Goal: Task Accomplishment & Management: Manage account settings

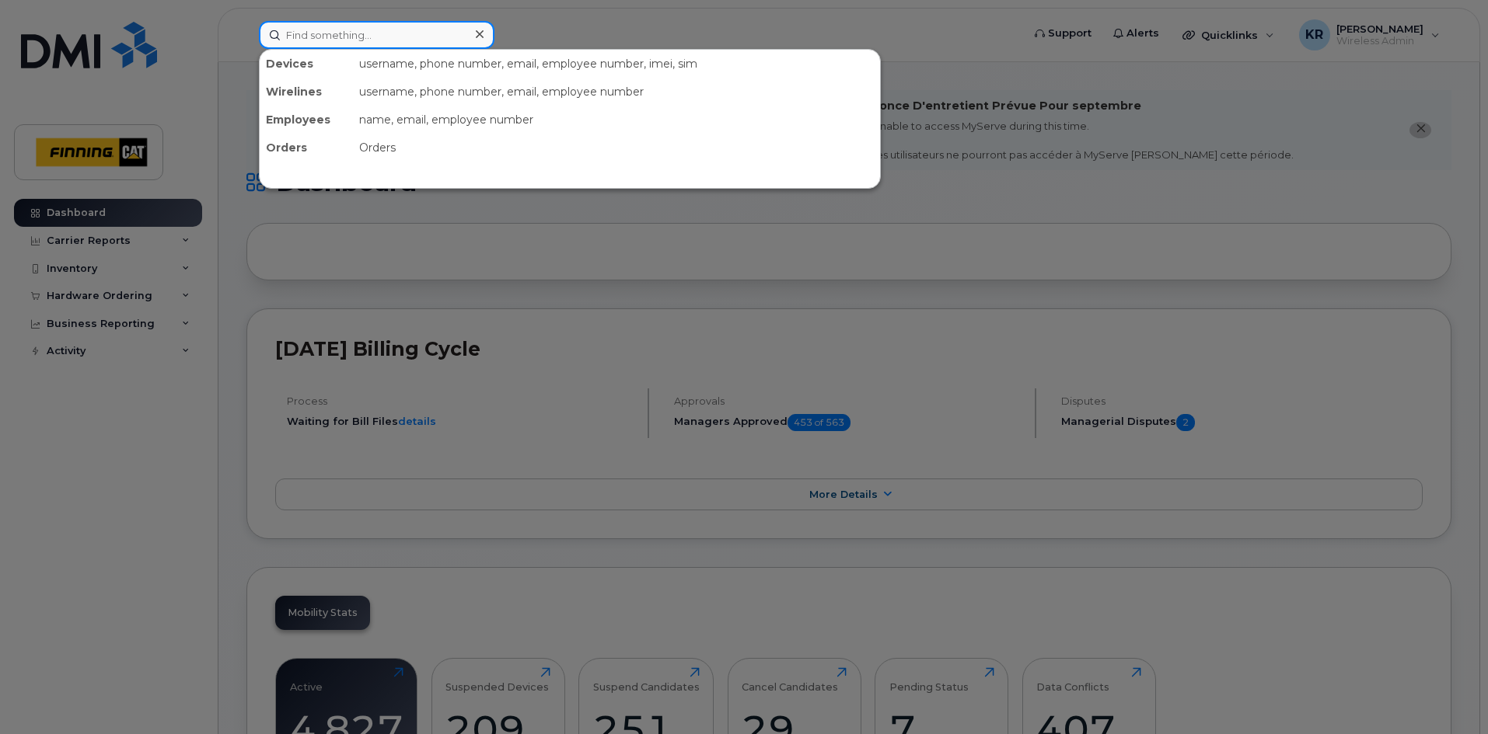
click at [415, 30] on input at bounding box center [377, 35] width 236 height 28
click at [396, 37] on input at bounding box center [377, 35] width 236 height 28
type input "[PERSON_NAME]"
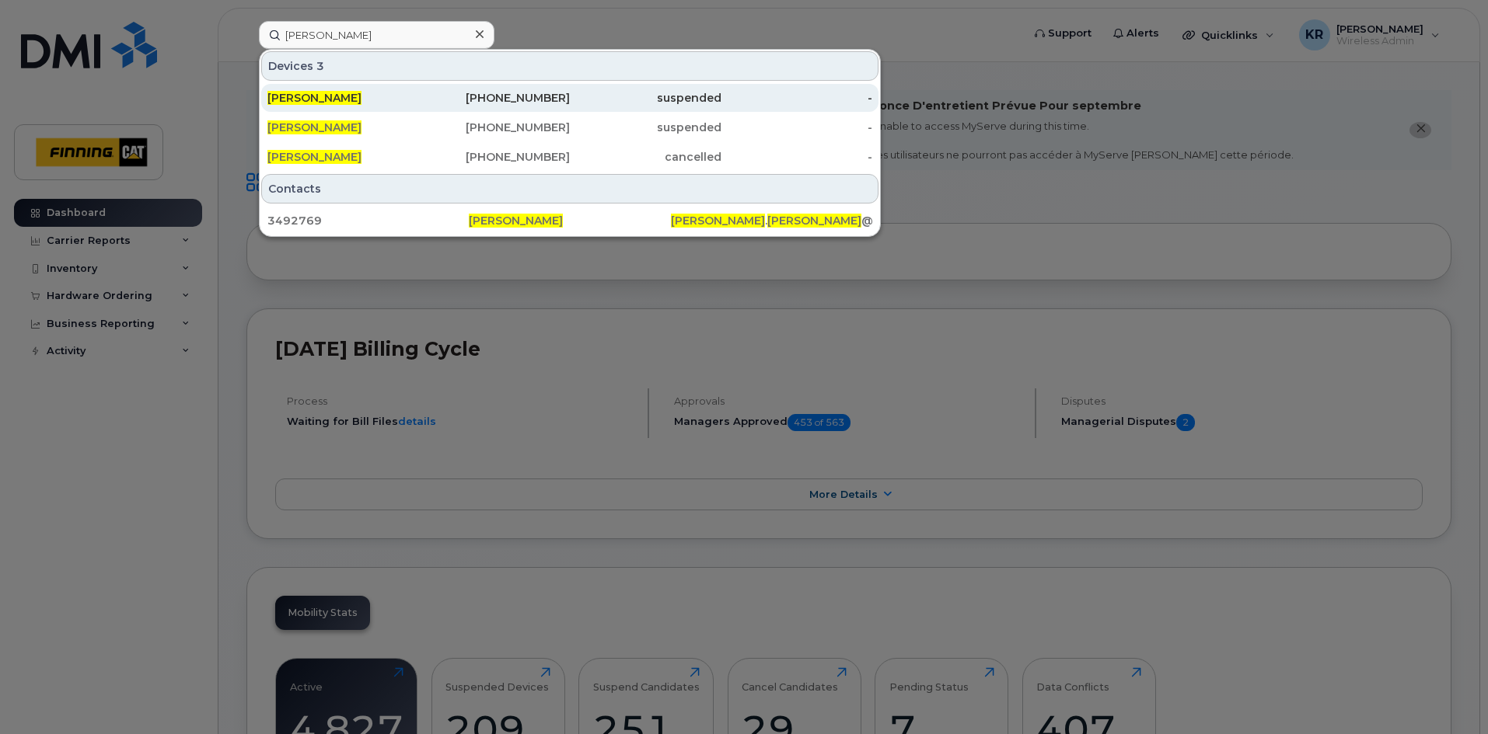
click at [540, 94] on div "[PHONE_NUMBER]" at bounding box center [495, 98] width 152 height 16
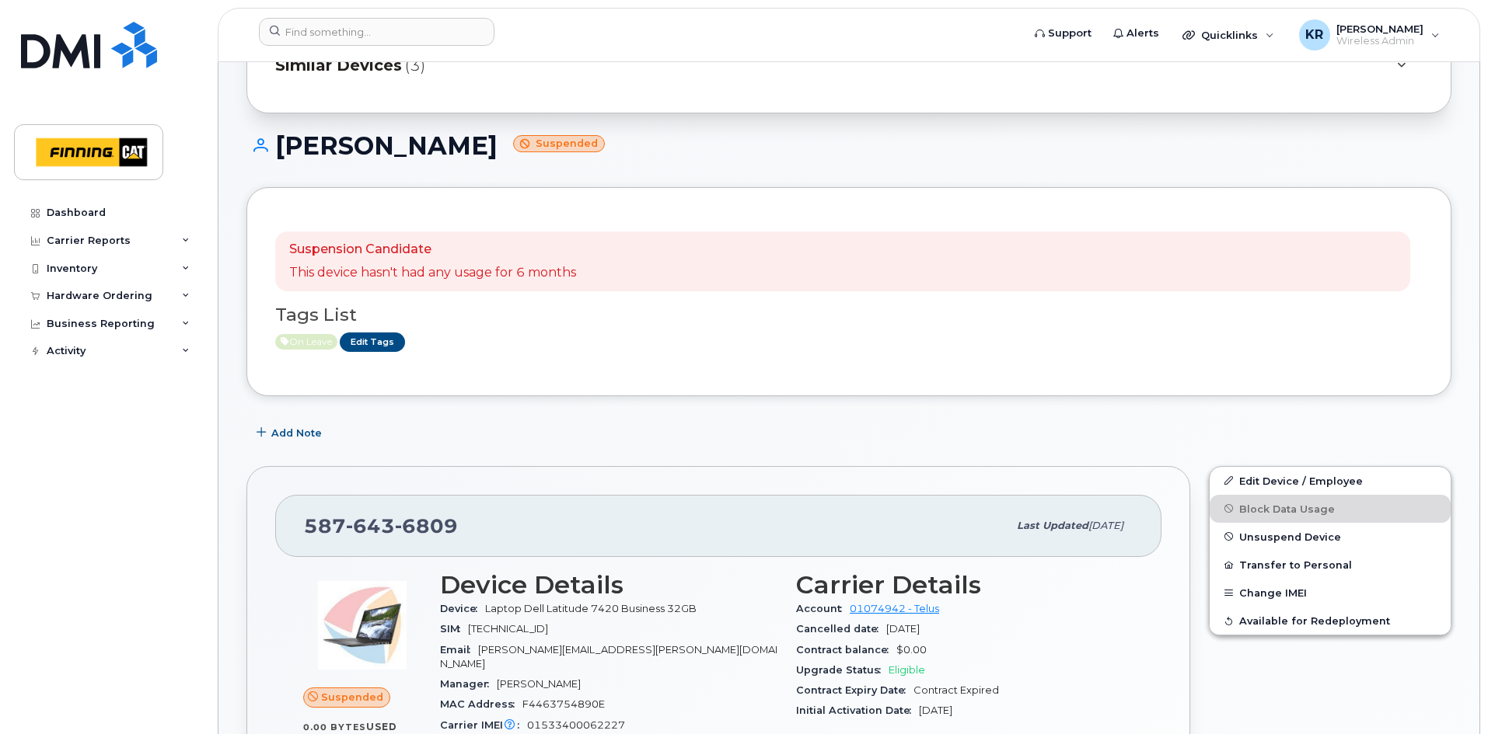
scroll to position [233, 0]
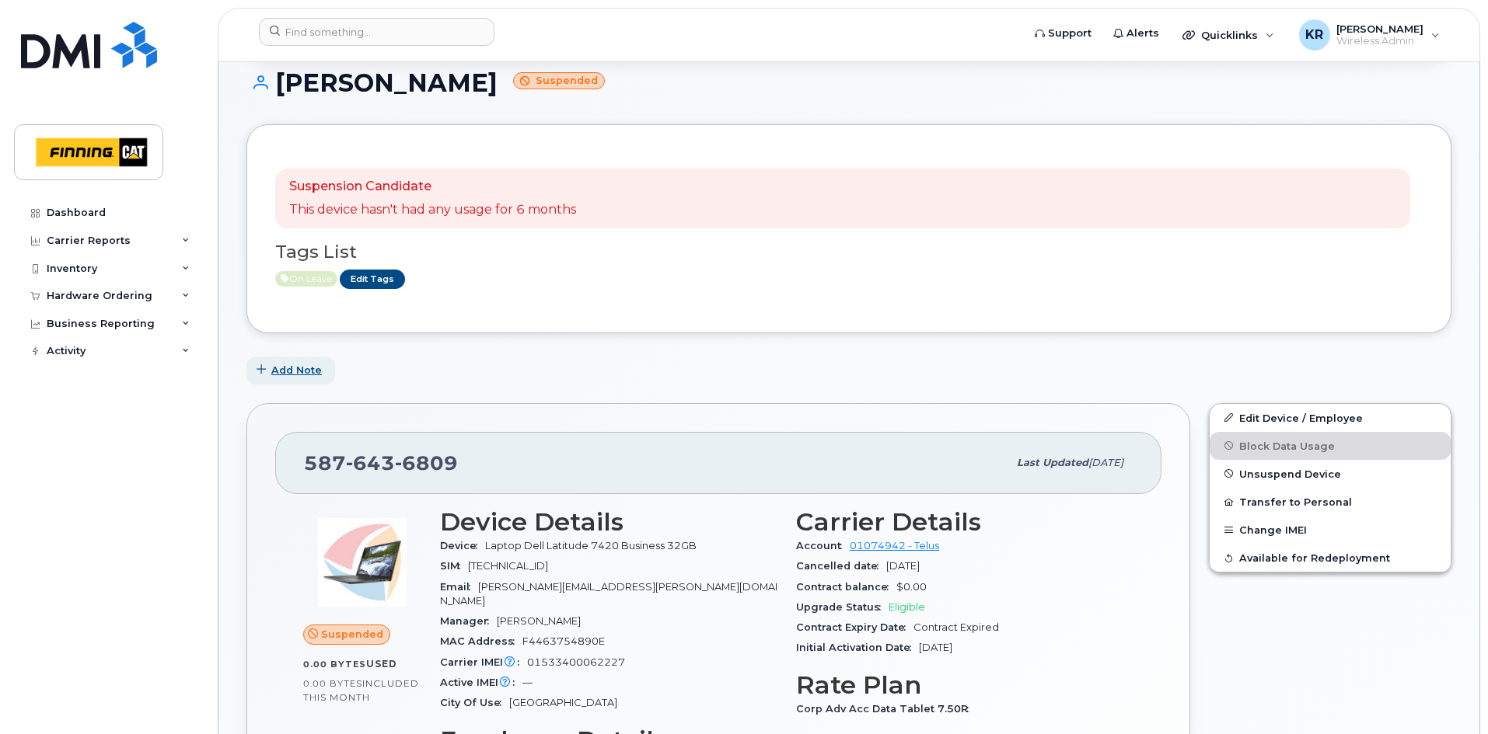
click at [305, 374] on span "Add Note" at bounding box center [296, 370] width 51 height 15
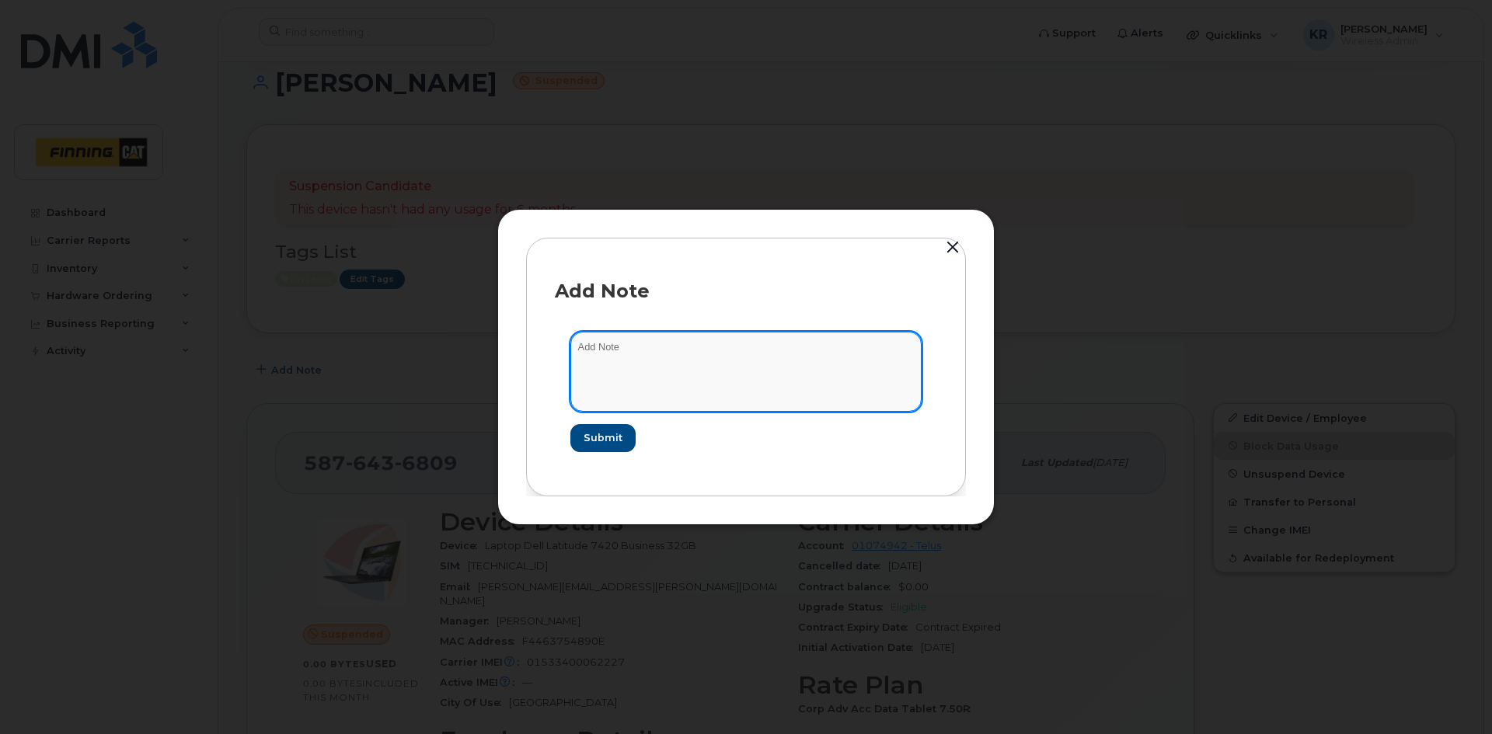
click at [603, 349] on textarea at bounding box center [745, 371] width 351 height 79
type textarea "on leave Workday notification Aug 20/25"
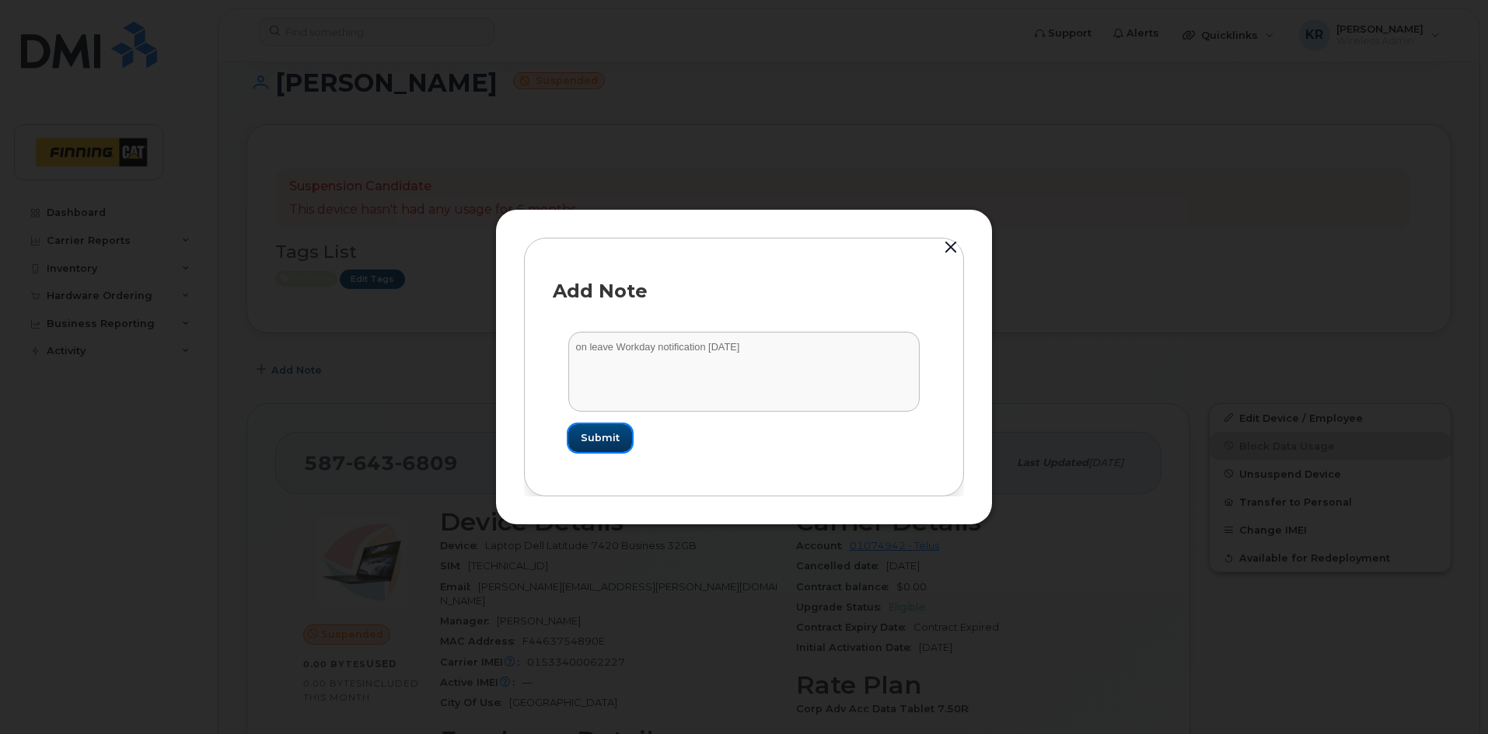
click at [584, 441] on span "Submit" at bounding box center [600, 438] width 39 height 15
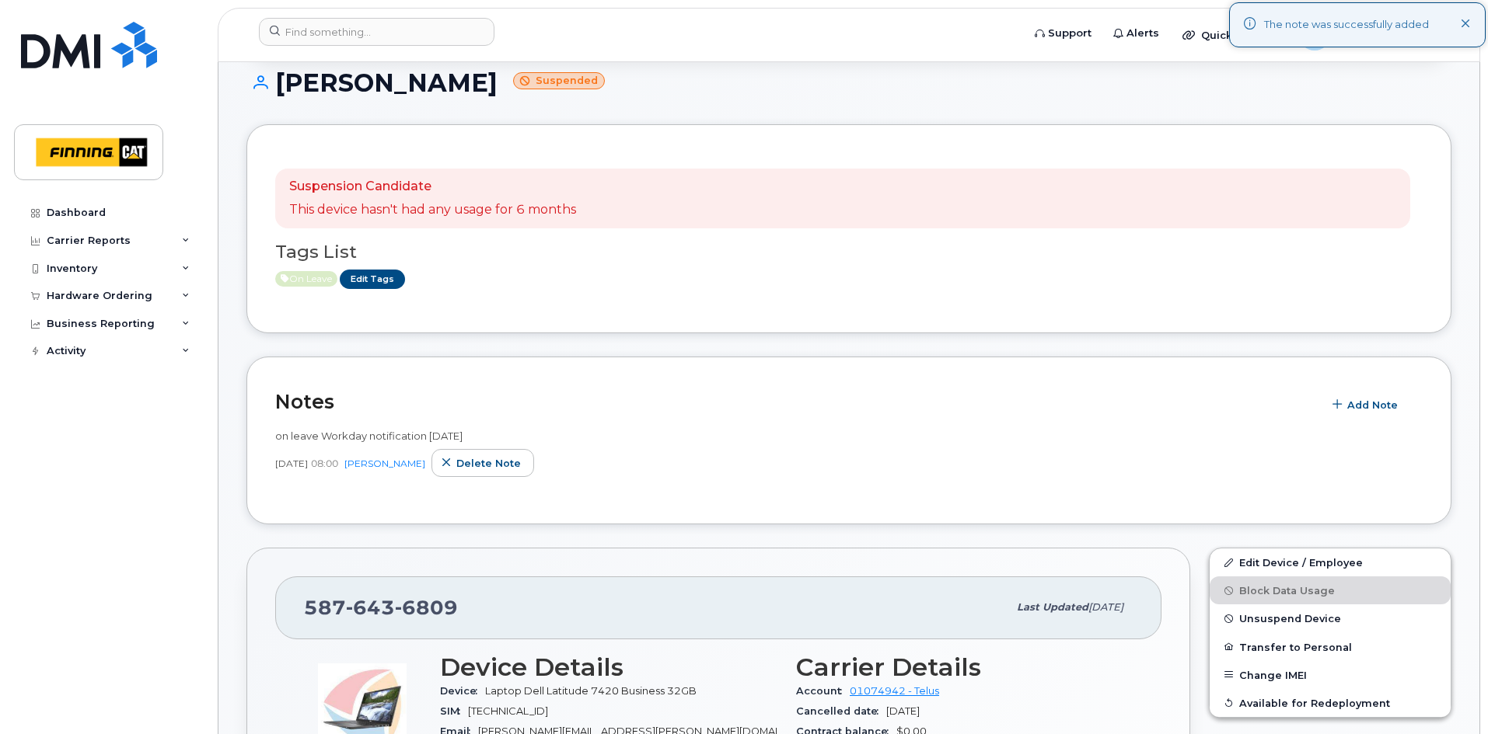
drag, startPoint x: 274, startPoint y: 438, endPoint x: 491, endPoint y: 438, distance: 216.8
click at [491, 438] on div "Notes Add Note on leave Workday notification Aug 20/25 Sep 08, 2025 08:00 Krist…" at bounding box center [848, 441] width 1205 height 169
copy span "on leave Workday notification Aug 20/25"
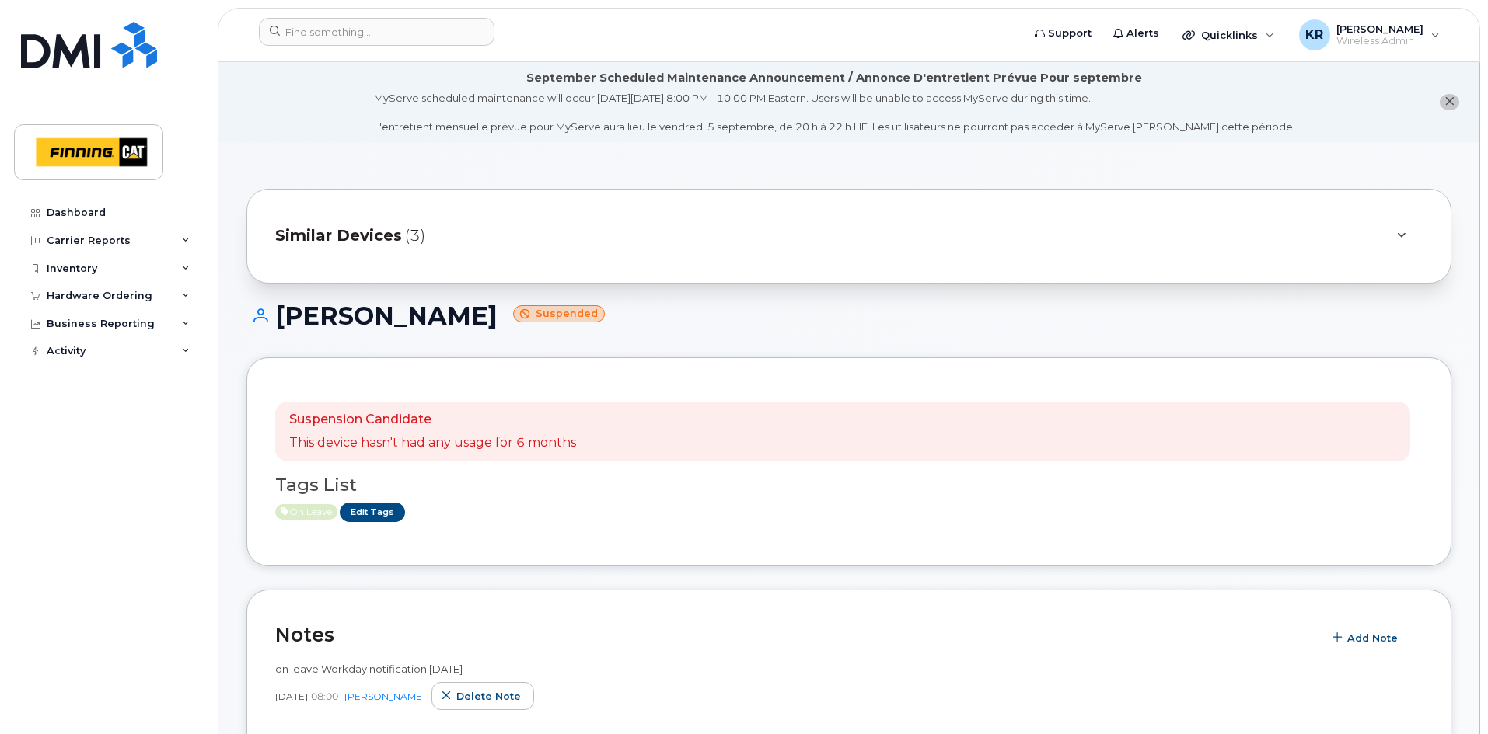
click at [364, 236] on span "Similar Devices" at bounding box center [338, 236] width 127 height 23
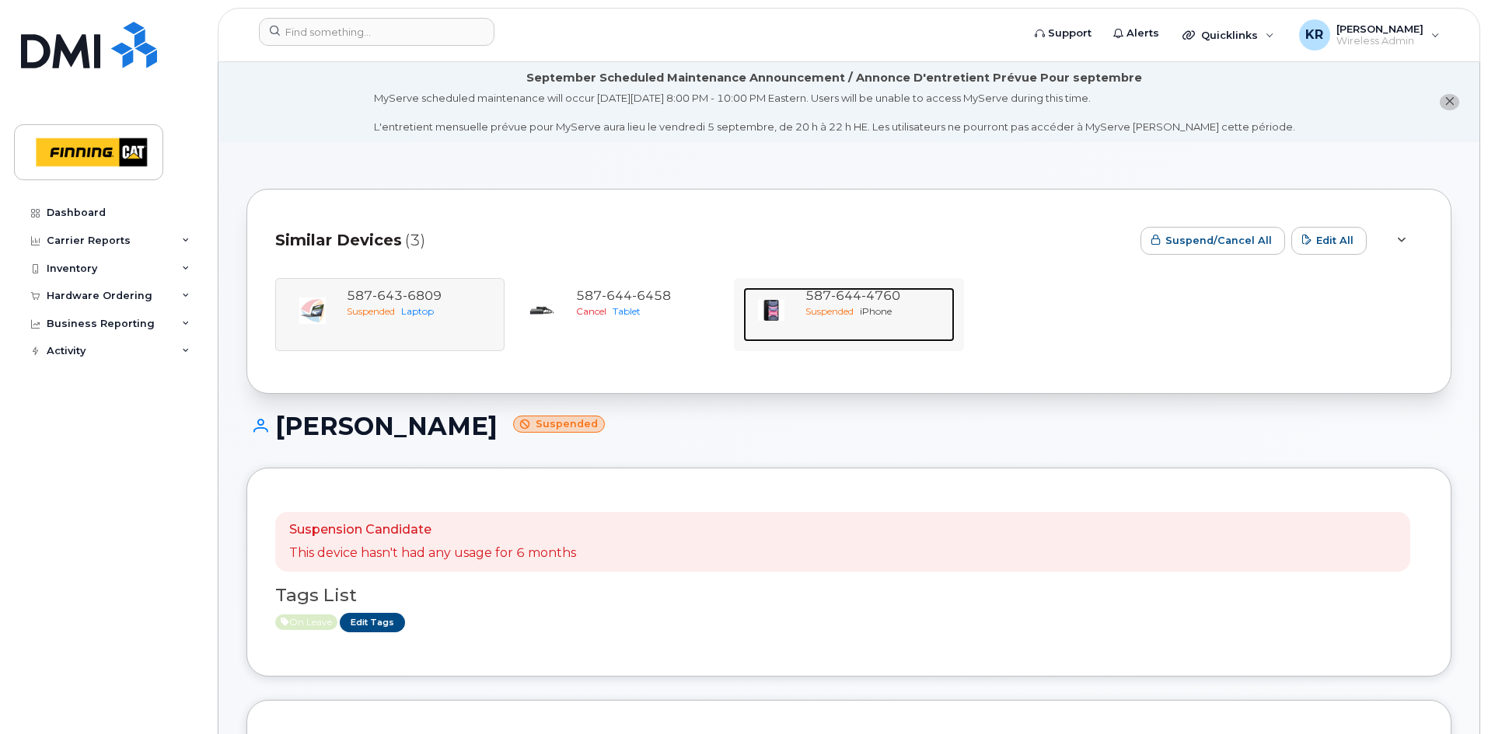
click at [912, 302] on div "587 644 4760" at bounding box center [876, 297] width 142 height 18
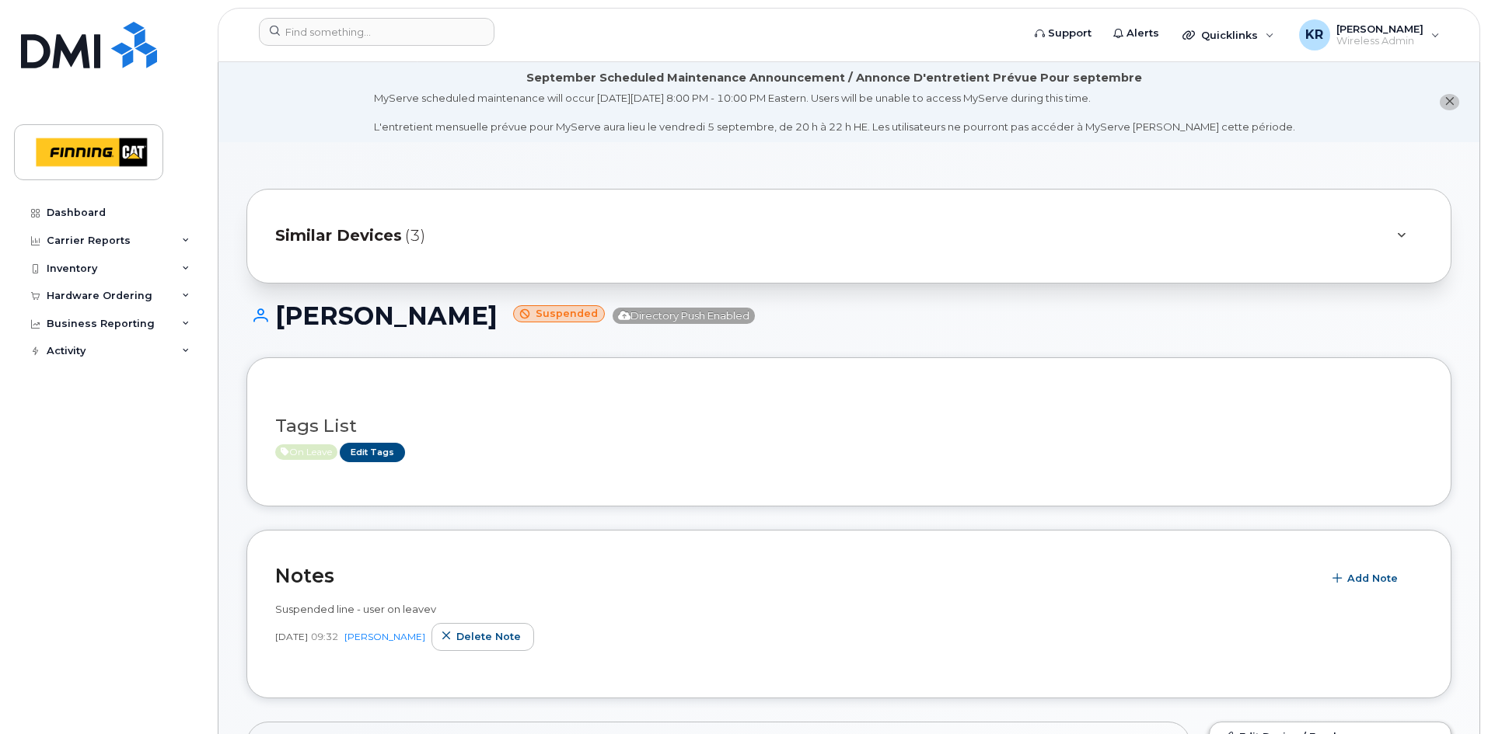
scroll to position [78, 0]
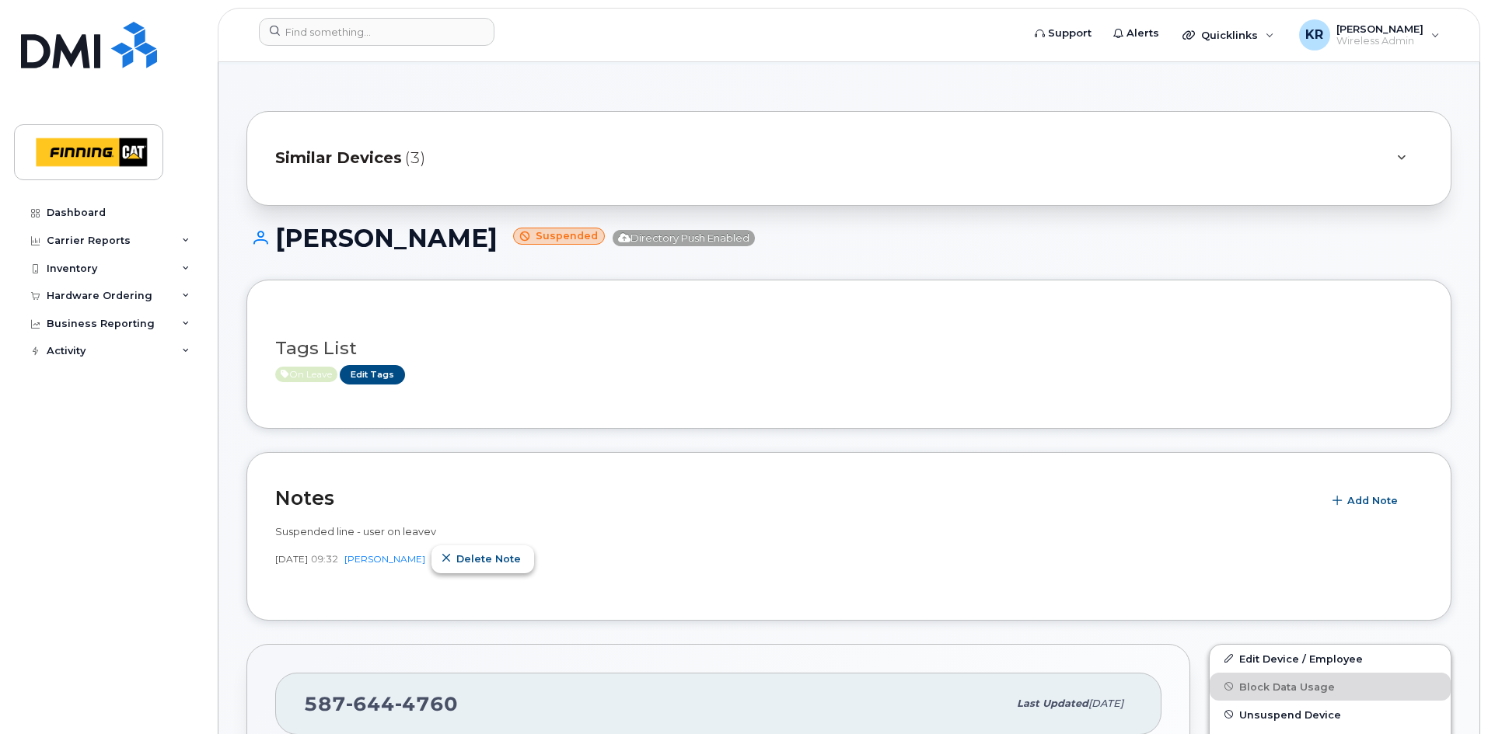
click at [518, 560] on button "Delete note" at bounding box center [482, 560] width 103 height 28
drag, startPoint x: 274, startPoint y: 533, endPoint x: 455, endPoint y: 535, distance: 181.1
click at [455, 535] on div "Notes Add Note Suspended line - user on leavev Sep 05, 2025 09:32 Kristie Reil …" at bounding box center [848, 536] width 1205 height 169
click at [494, 560] on span "Delete note" at bounding box center [488, 559] width 65 height 15
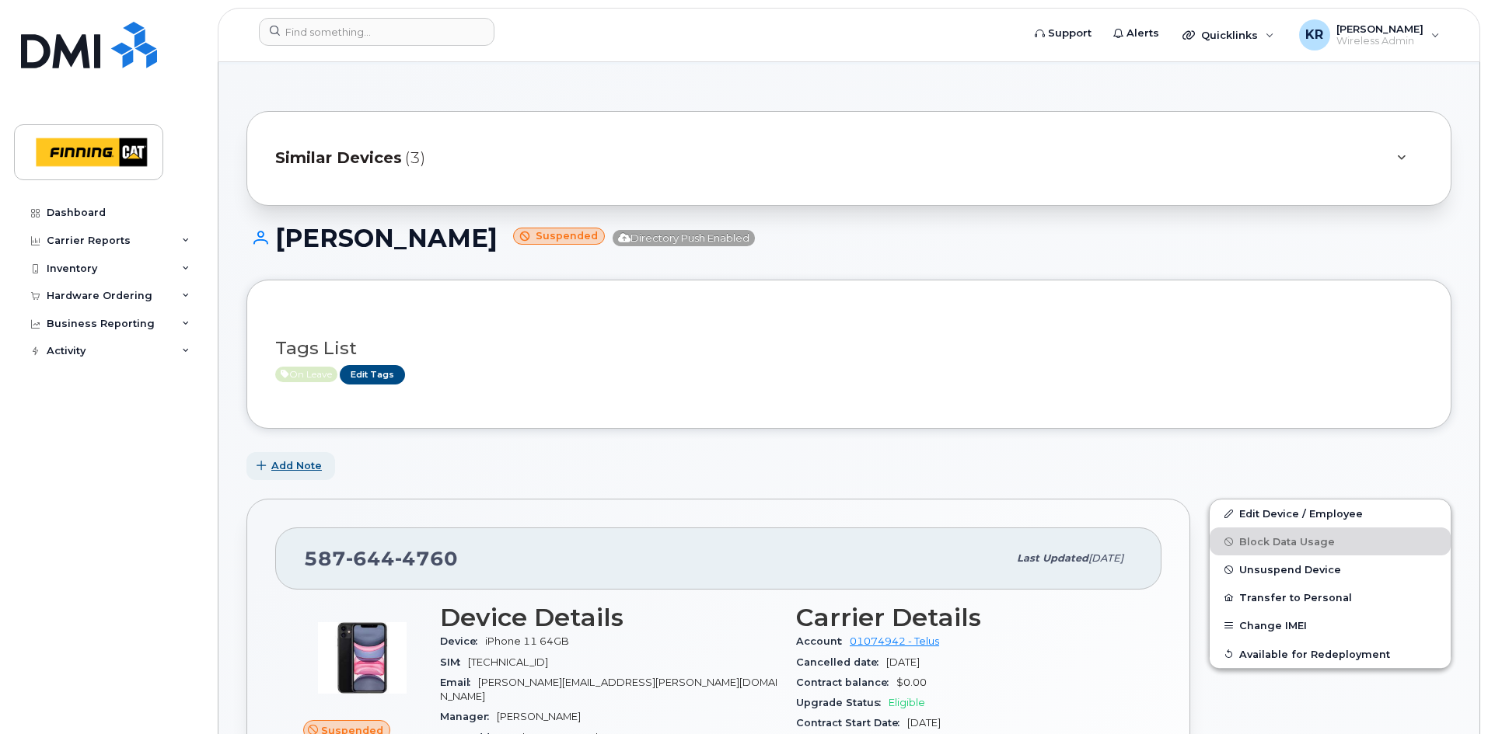
click at [293, 472] on span "Add Note" at bounding box center [296, 466] width 51 height 15
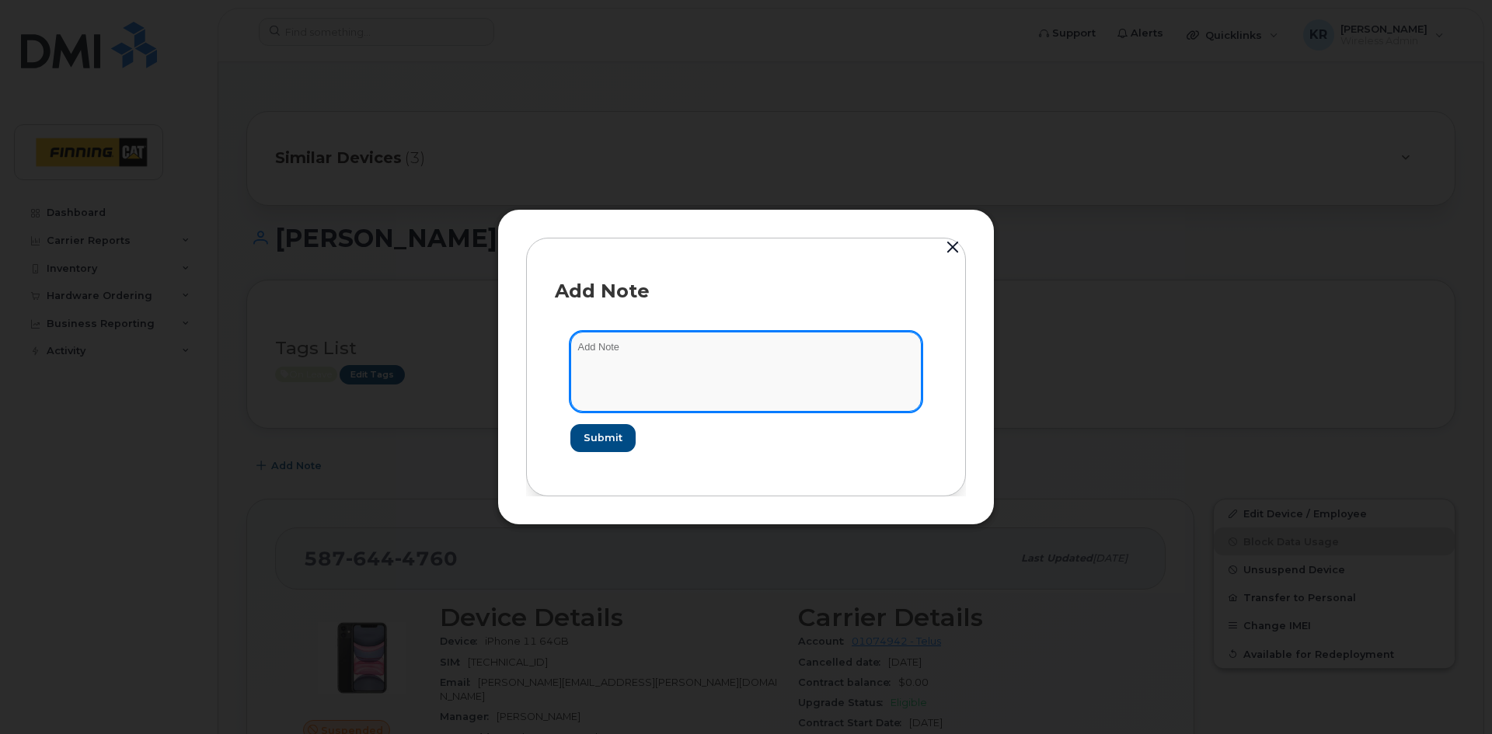
click at [638, 347] on textarea at bounding box center [745, 371] width 351 height 79
click at [796, 348] on textarea "suspended line Sept 5/25 - workday notification - leave Aug 20/25" at bounding box center [745, 371] width 351 height 79
type textarea "suspended line Sept 5/25 - workday notification - on leave Aug 20/25"
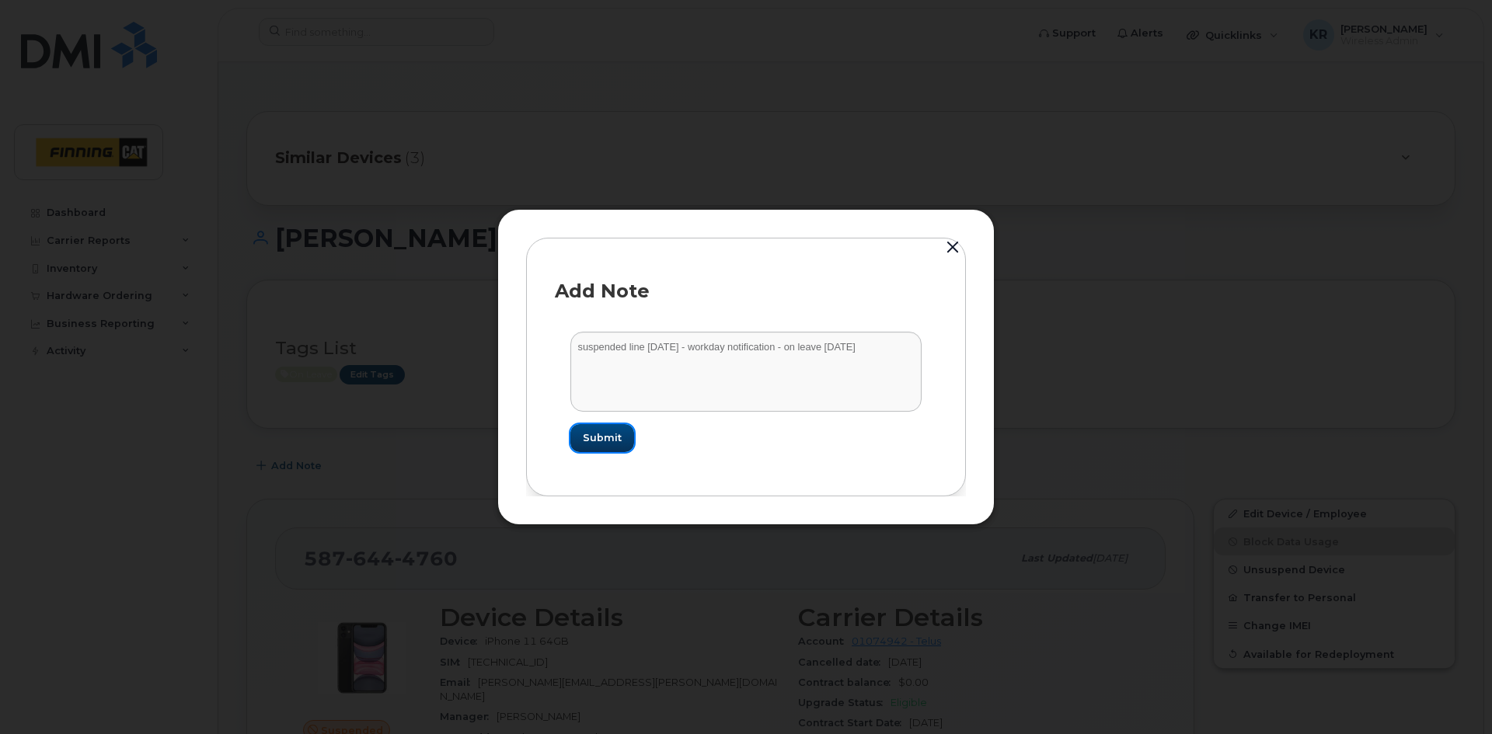
click at [600, 431] on span "Submit" at bounding box center [602, 438] width 39 height 15
